Goal: Task Accomplishment & Management: Complete application form

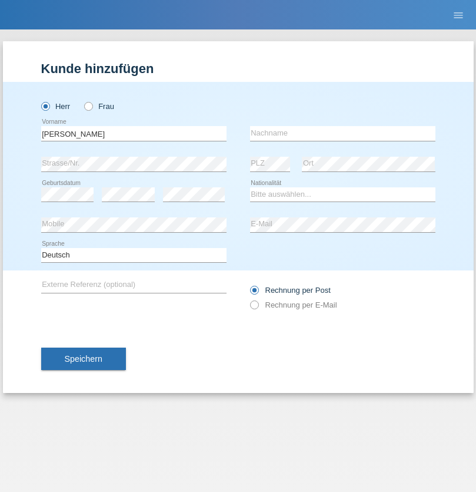
type input "[PERSON_NAME]"
click at [343, 133] on input "text" at bounding box center [343, 133] width 186 height 15
type input "Cyranek"
select select "DE"
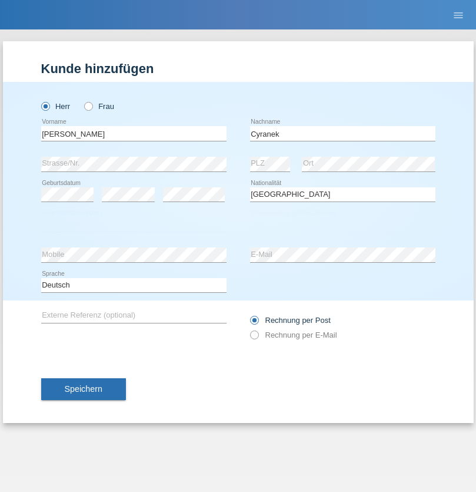
select select "C"
select select "08"
select select "05"
select select "2009"
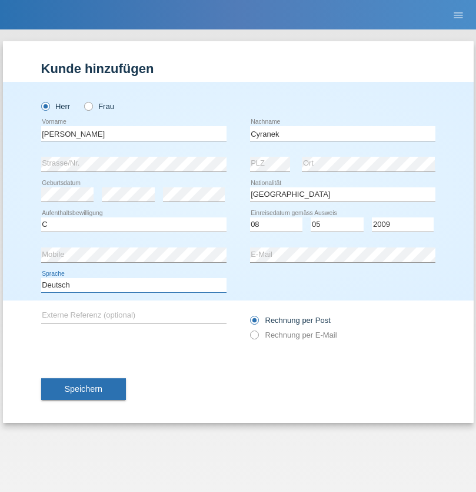
select select "en"
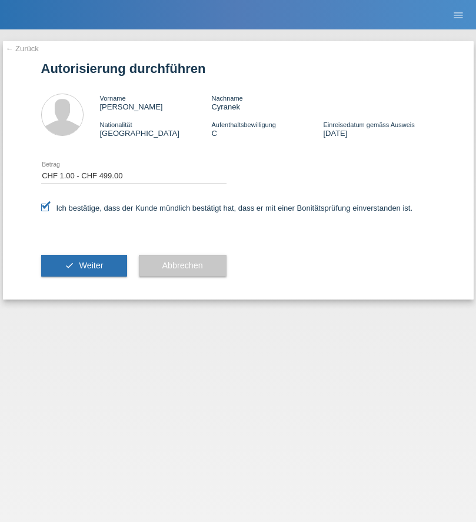
select select "1"
click at [84, 266] on span "Weiter" at bounding box center [91, 265] width 24 height 9
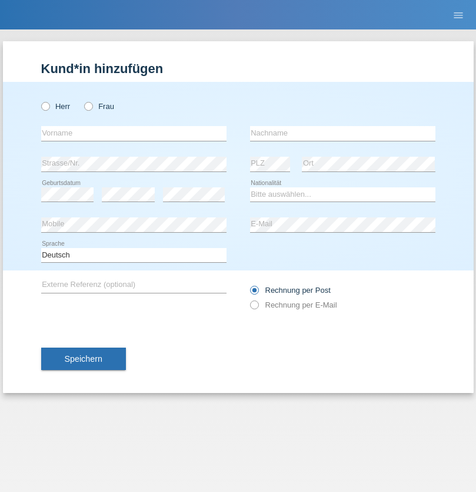
radio input "true"
click at [134, 133] on input "text" at bounding box center [134, 133] width 186 height 15
type input "firat"
click at [343, 133] on input "text" at bounding box center [343, 133] width 186 height 15
type input "kara"
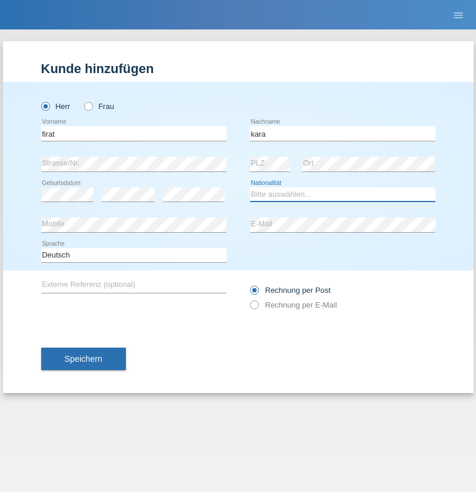
select select "CH"
radio input "true"
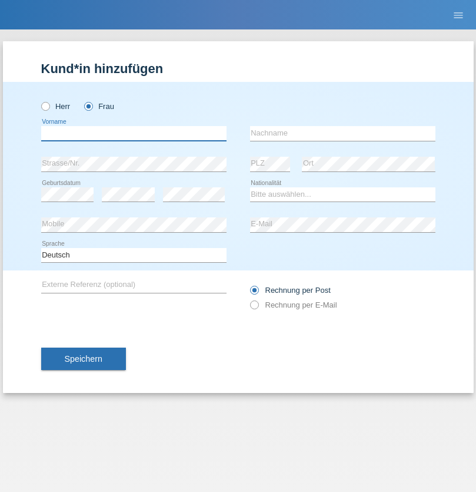
click at [134, 133] on input "text" at bounding box center [134, 133] width 186 height 15
type input "Nuria"
click at [343, 133] on input "text" at bounding box center [343, 133] width 186 height 15
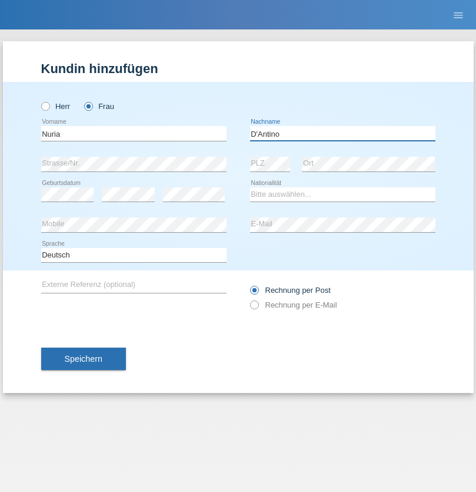
type input "D'Antino"
select select "CH"
